Goal: Complete application form: Complete application form

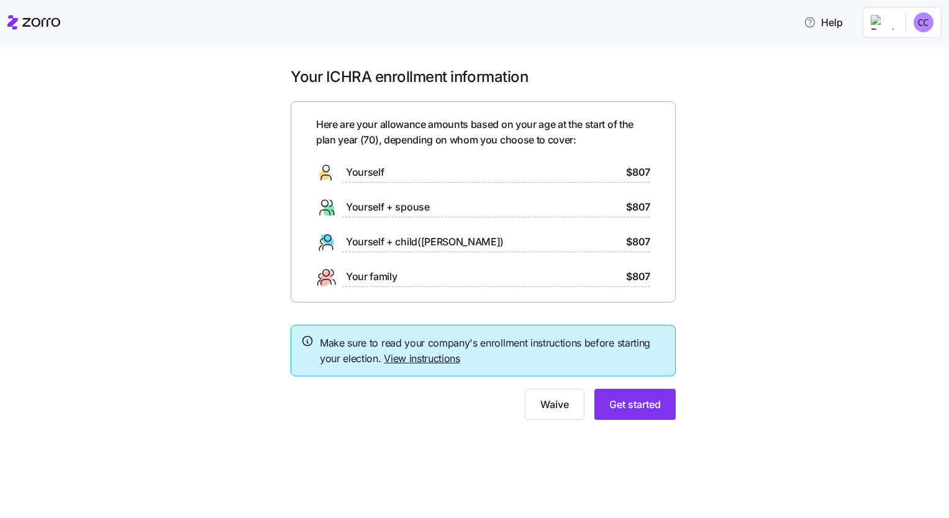
click at [418, 358] on link "View instructions" at bounding box center [422, 358] width 76 height 12
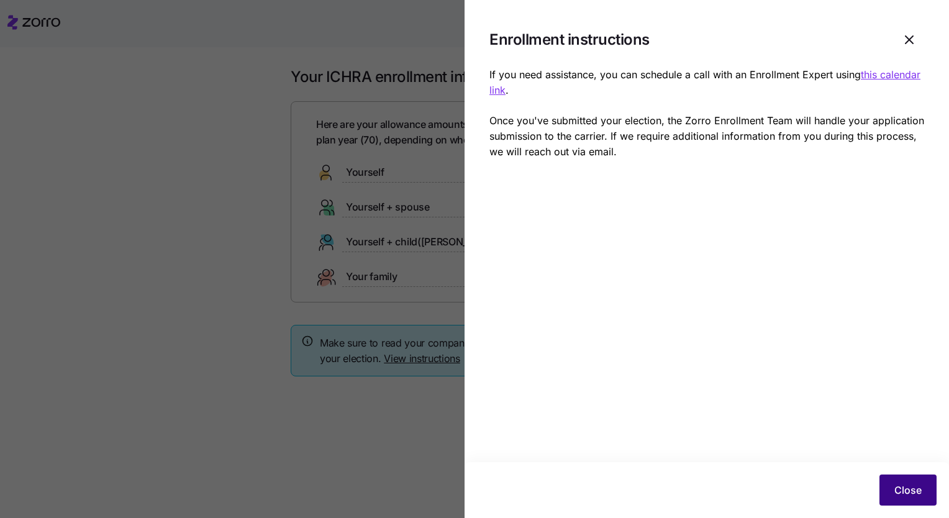
click at [902, 486] on span "Close" at bounding box center [907, 490] width 27 height 15
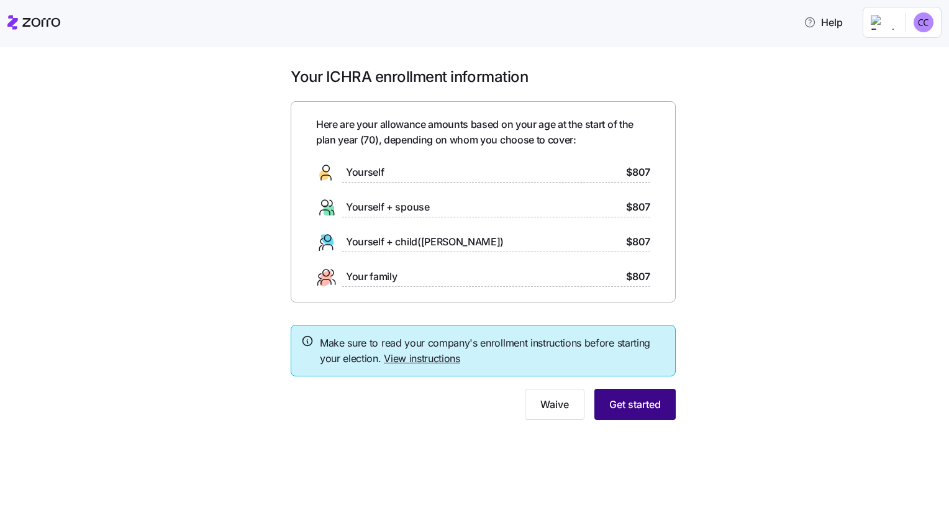
click at [641, 404] on span "Get started" at bounding box center [635, 404] width 52 height 15
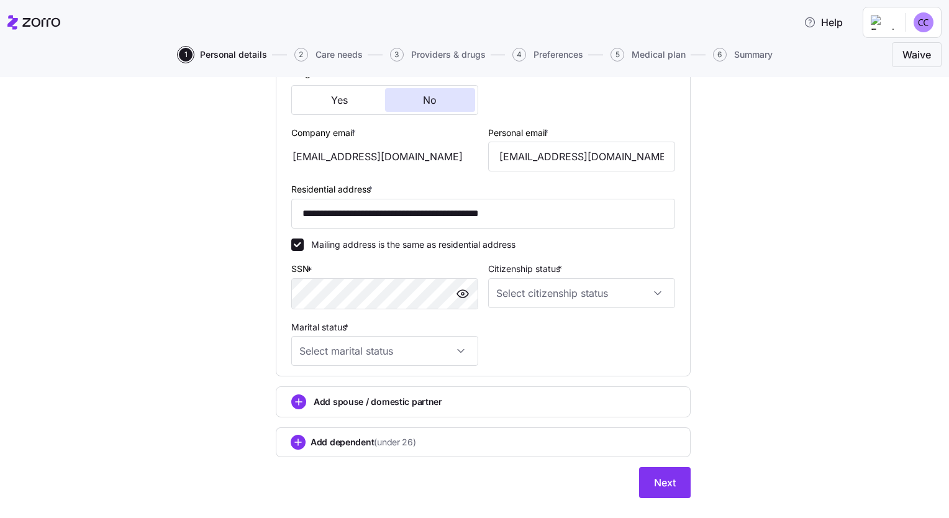
scroll to position [338, 0]
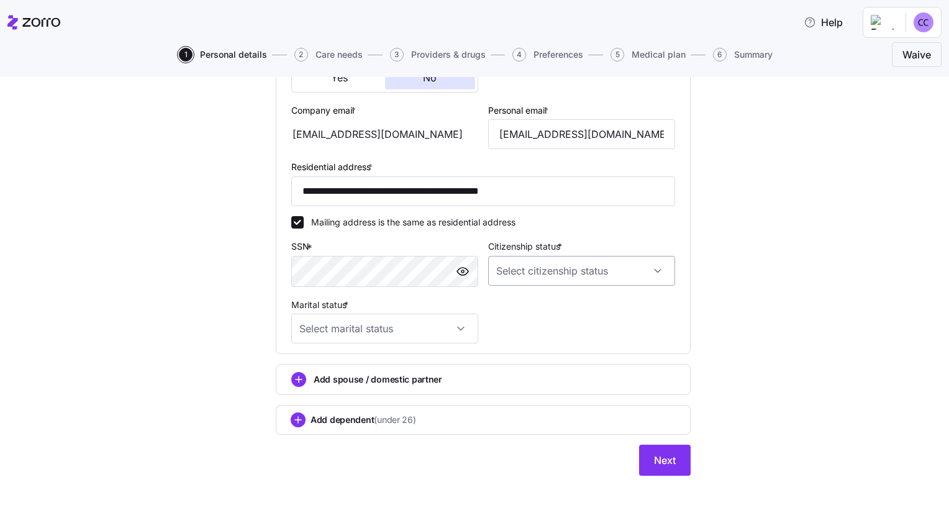
click at [653, 270] on input "Citizenship status *" at bounding box center [581, 271] width 187 height 30
click at [546, 312] on div "[DEMOGRAPHIC_DATA] citizen" at bounding box center [576, 307] width 177 height 26
type input "[DEMOGRAPHIC_DATA] citizen"
click at [457, 324] on input "Marital status *" at bounding box center [384, 329] width 187 height 30
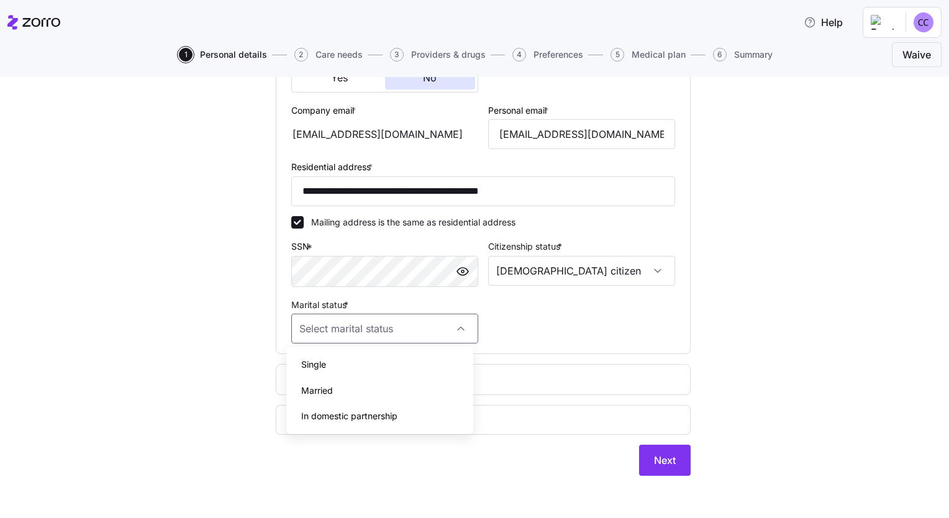
click at [404, 361] on div "Single" at bounding box center [379, 365] width 177 height 26
type input "Single"
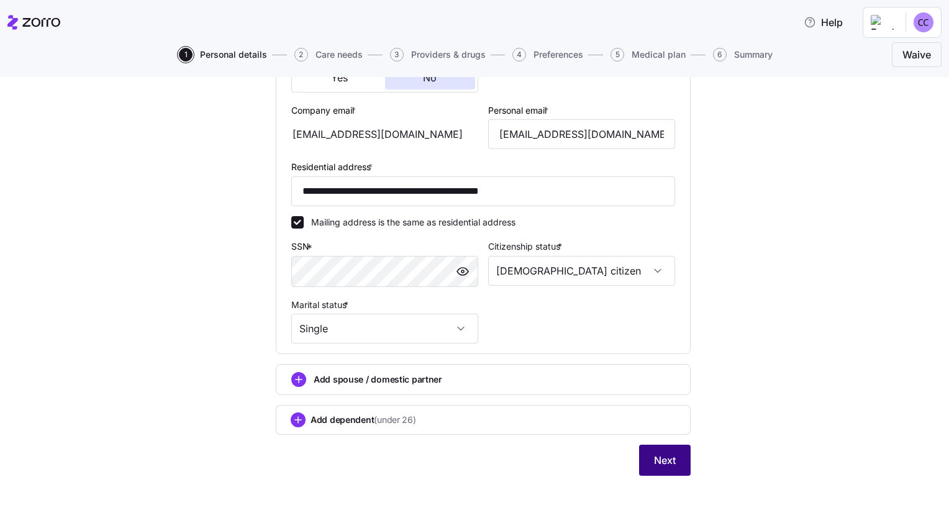
click at [665, 463] on span "Next" at bounding box center [665, 460] width 22 height 15
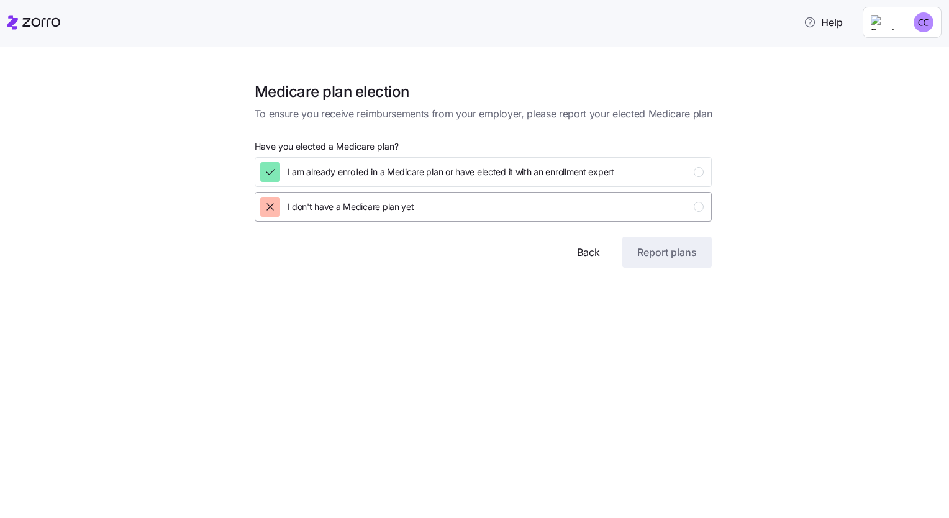
click at [271, 204] on icon "button" at bounding box center [270, 207] width 12 height 12
